Goal: Find specific page/section

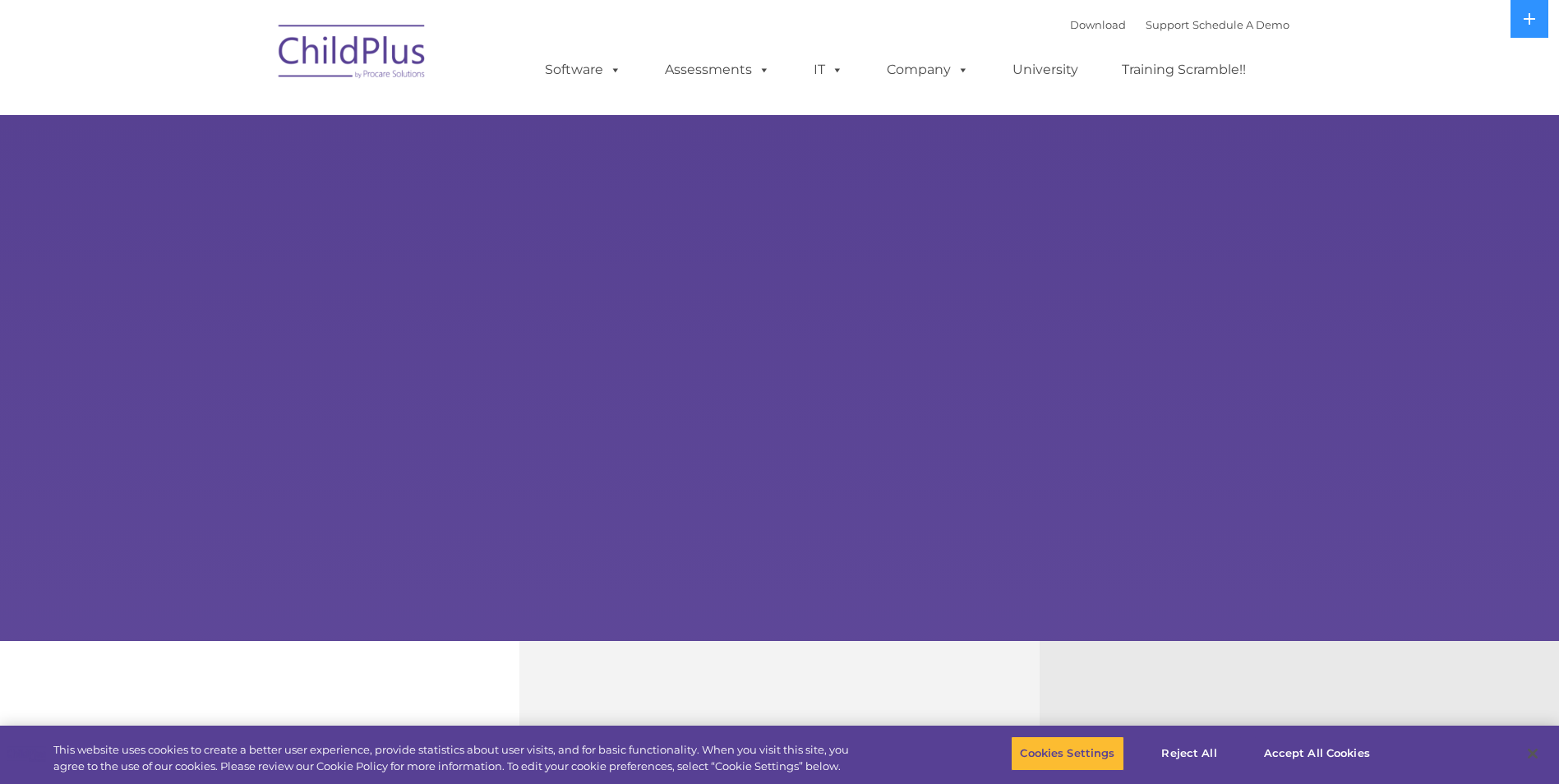
select select "MEDIUM"
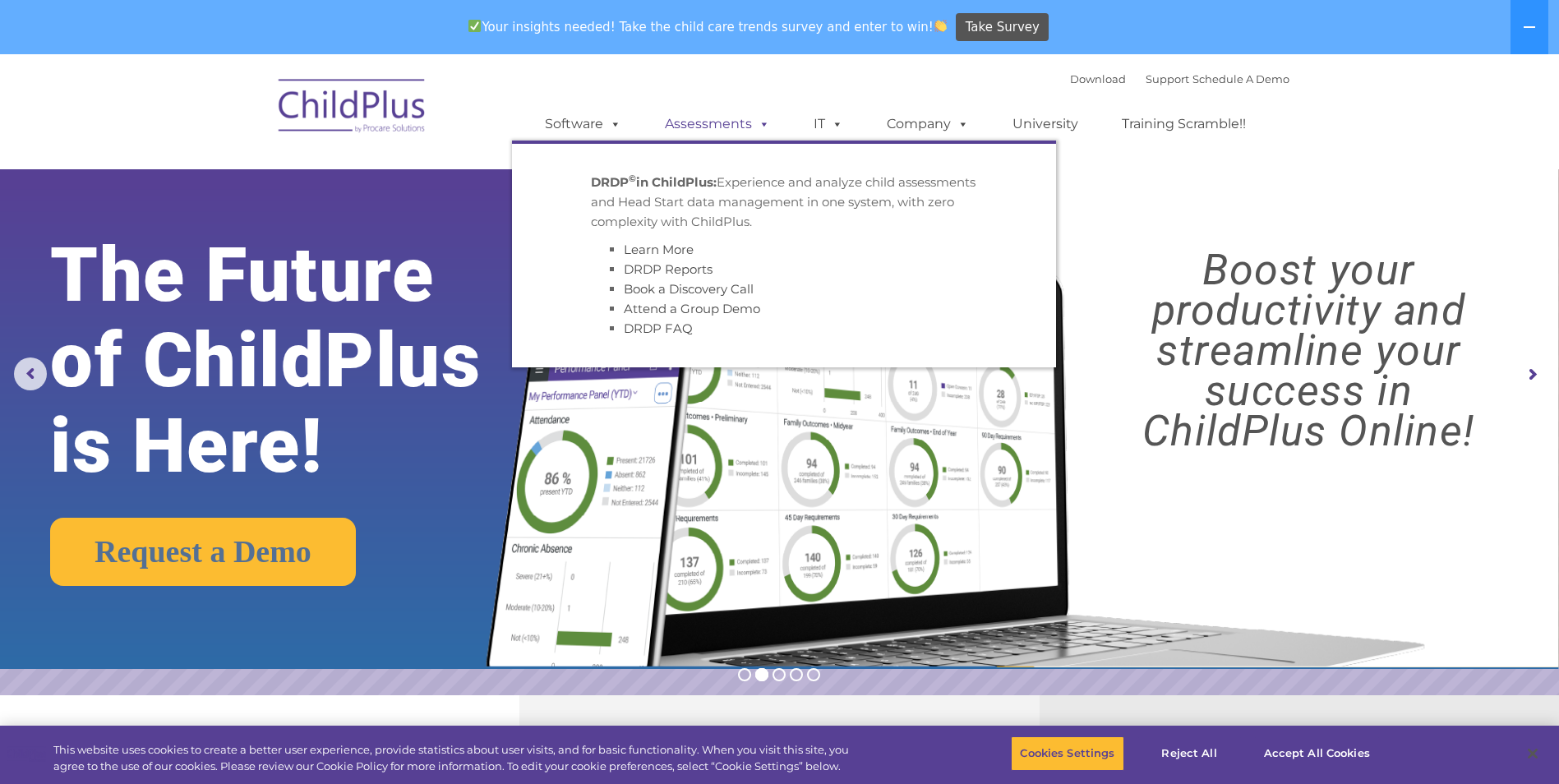
click at [724, 123] on link "Assessments" at bounding box center [717, 125] width 138 height 33
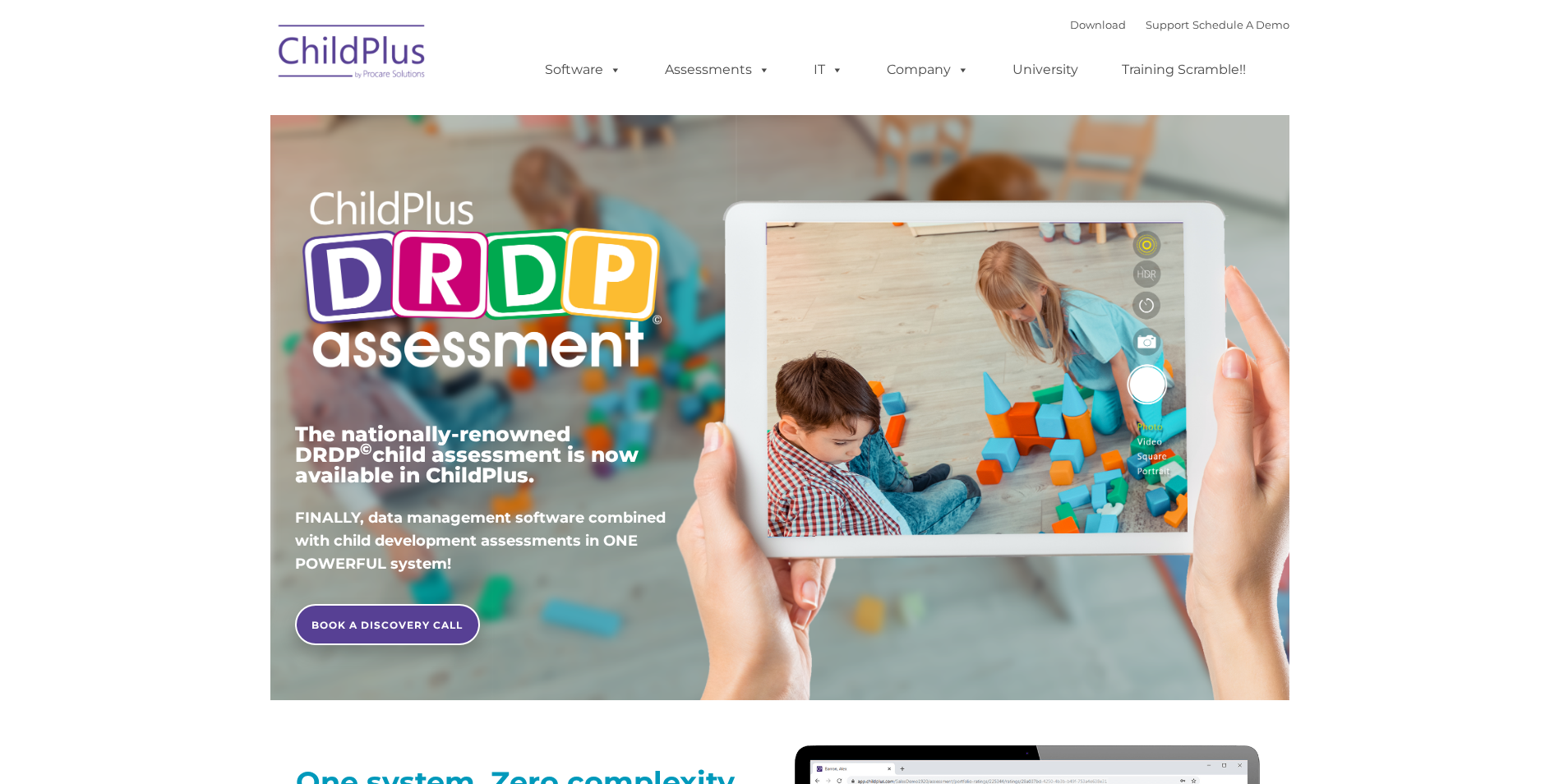
type input ""
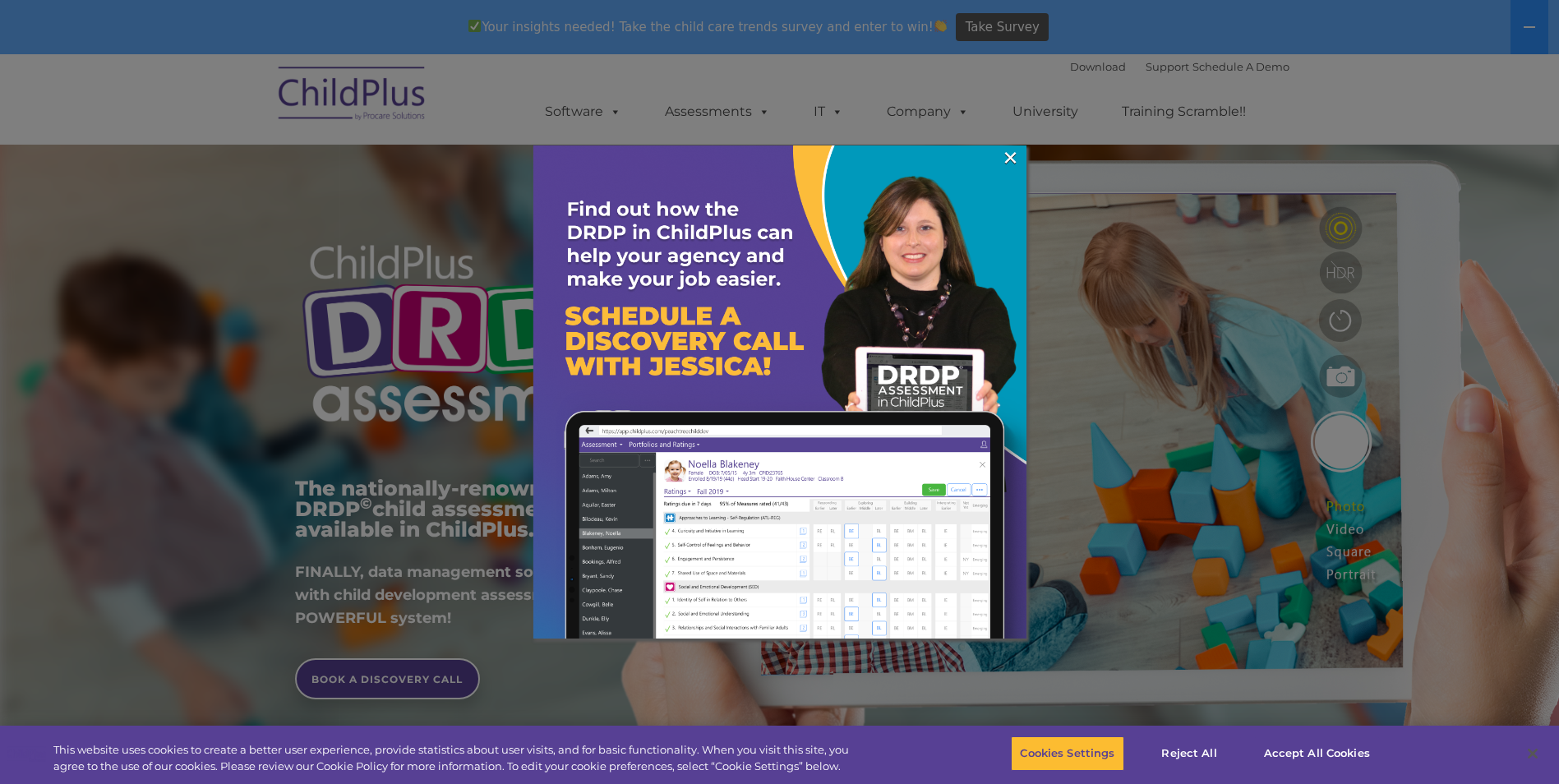
click at [1126, 27] on div at bounding box center [779, 392] width 1559 height 784
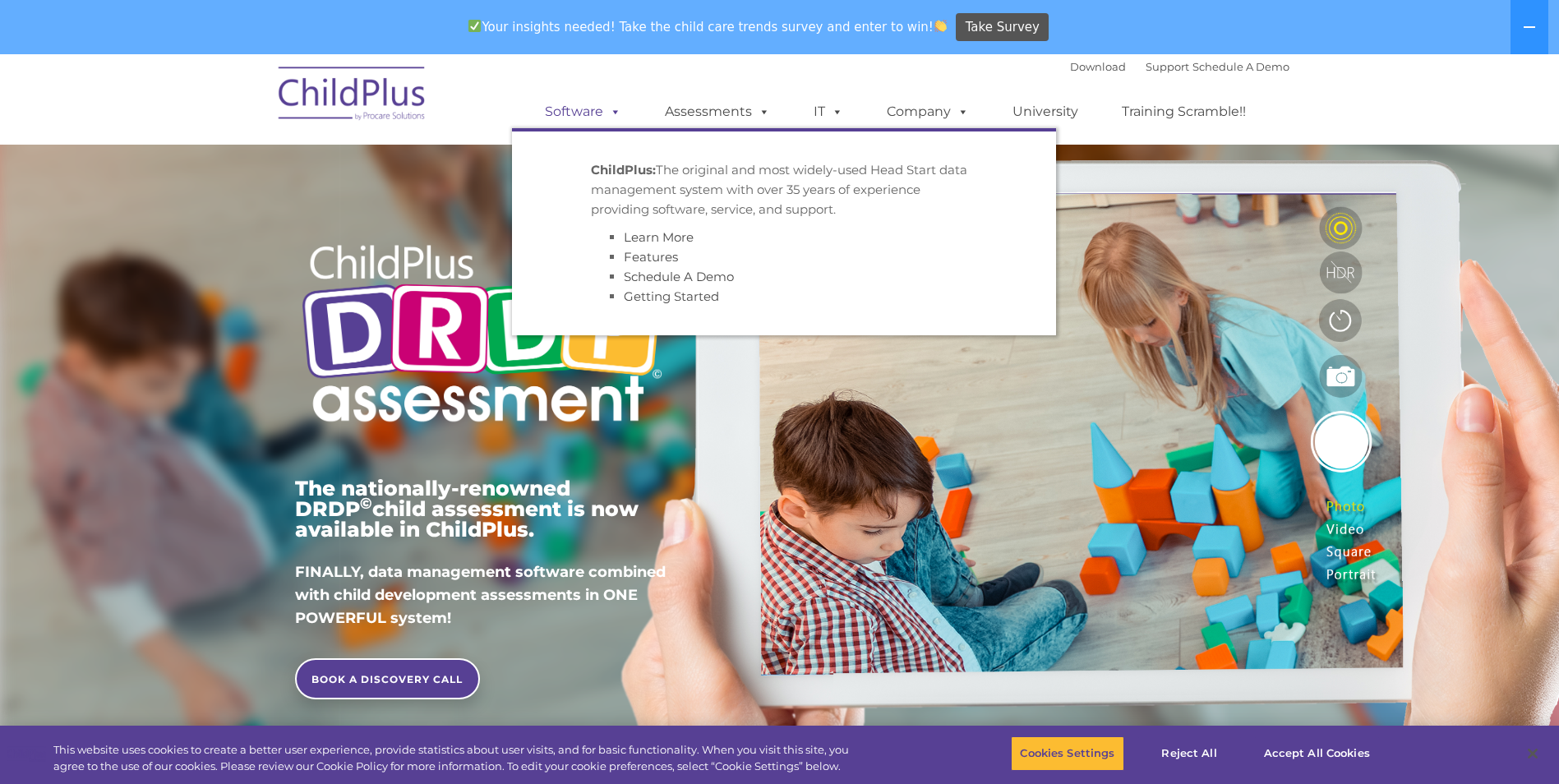
click at [603, 110] on span at bounding box center [612, 112] width 18 height 16
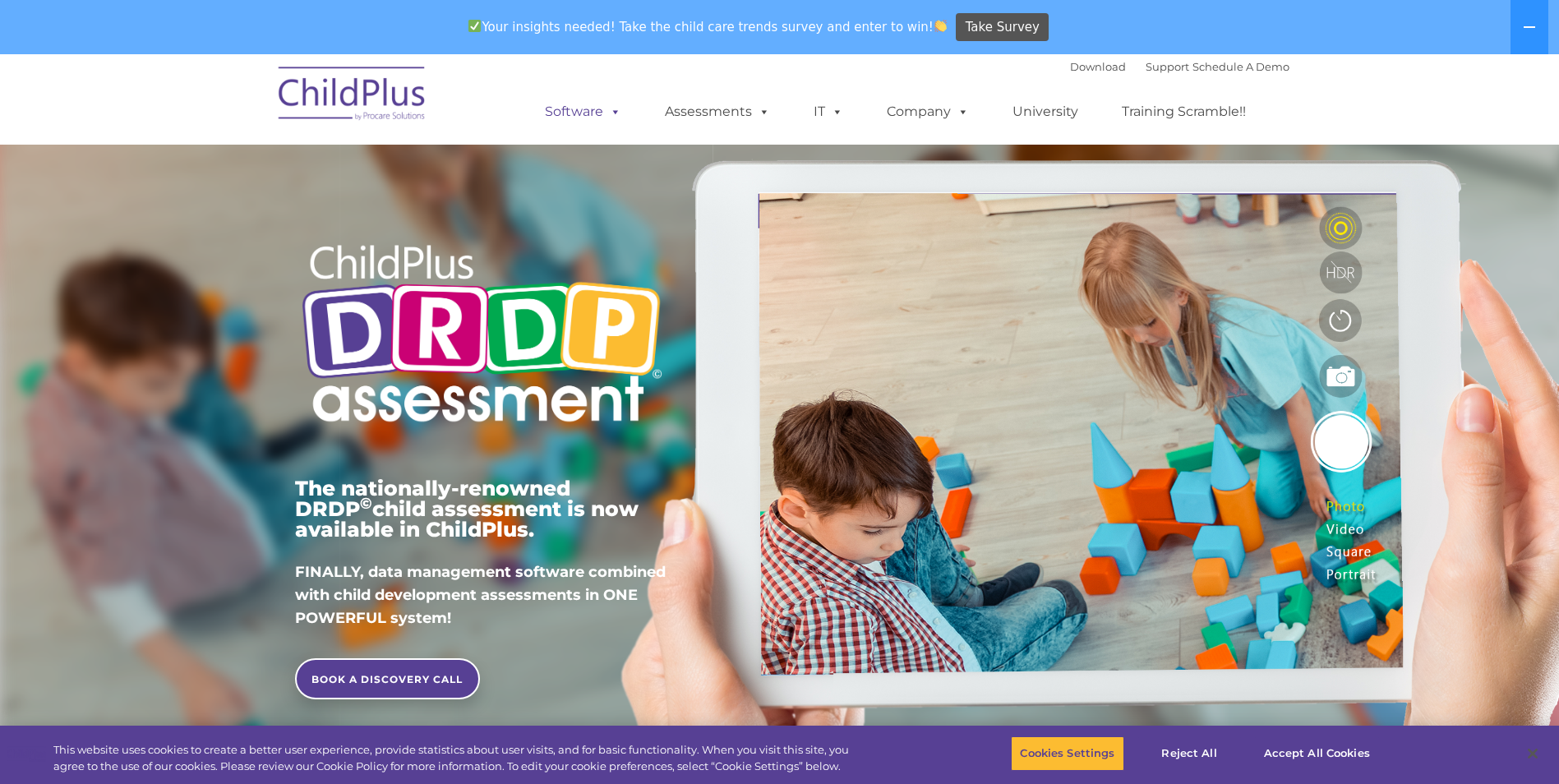
click at [616, 108] on span at bounding box center [612, 112] width 18 height 16
